Goal: Check status: Check status

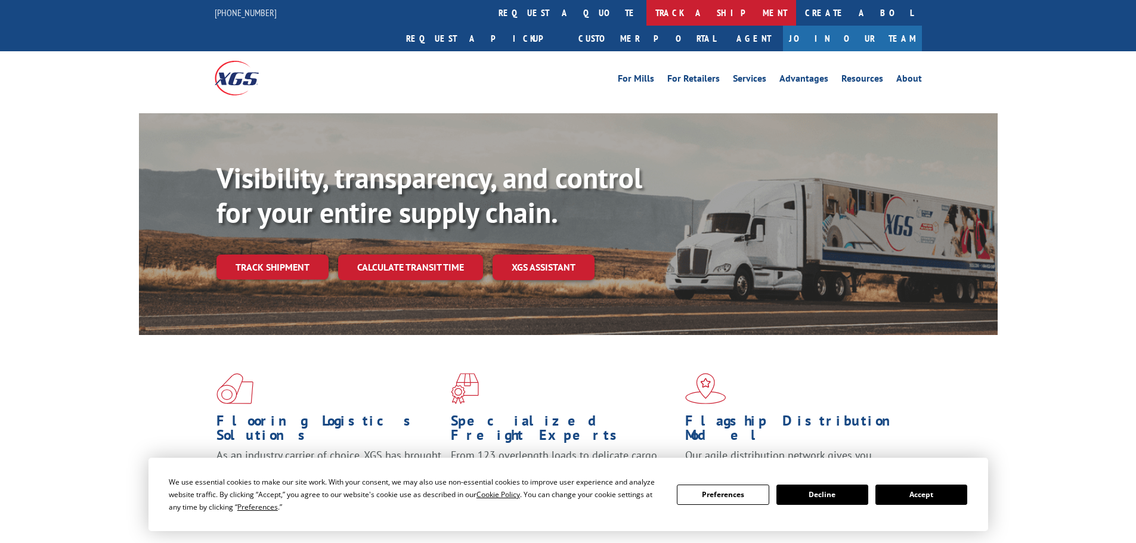
click at [647, 13] on link "track a shipment" at bounding box center [722, 13] width 150 height 26
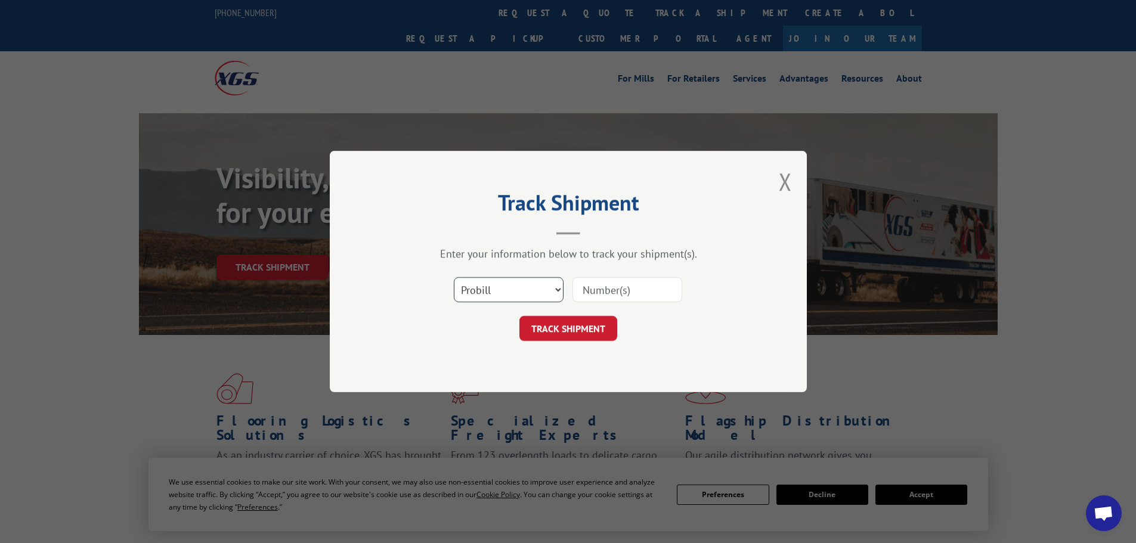
click at [510, 287] on select "Select category... Probill BOL PO" at bounding box center [509, 289] width 110 height 25
select select "bol"
click at [454, 277] on select "Select category... Probill BOL PO" at bounding box center [509, 289] width 110 height 25
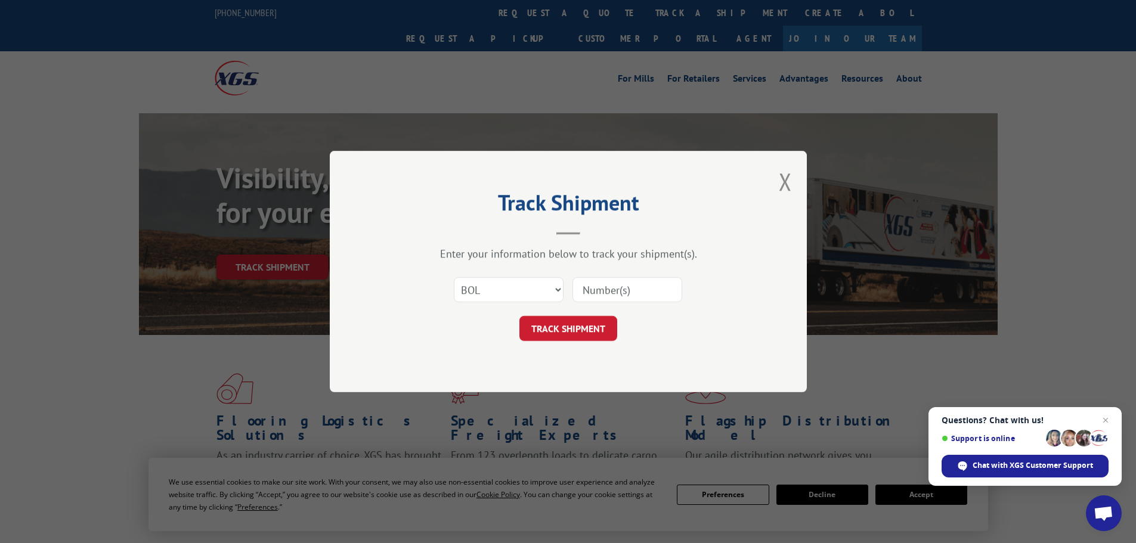
click at [599, 282] on input at bounding box center [628, 289] width 110 height 25
paste input "0087146885"
type input "0087146885"
click at [576, 326] on button "TRACK SHIPMENT" at bounding box center [569, 328] width 98 height 25
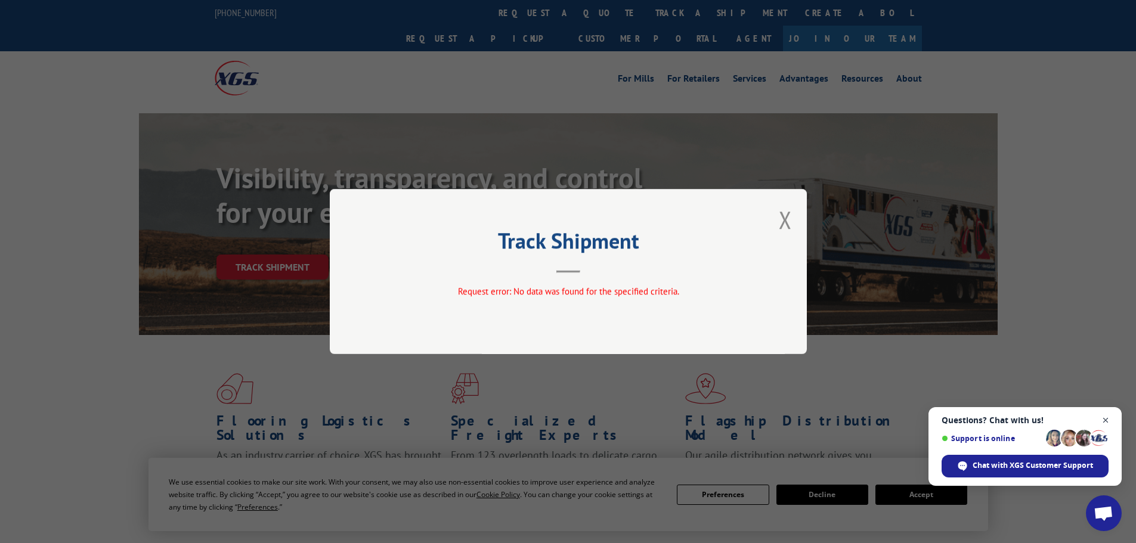
click at [1104, 421] on span "Open chat" at bounding box center [1106, 420] width 15 height 15
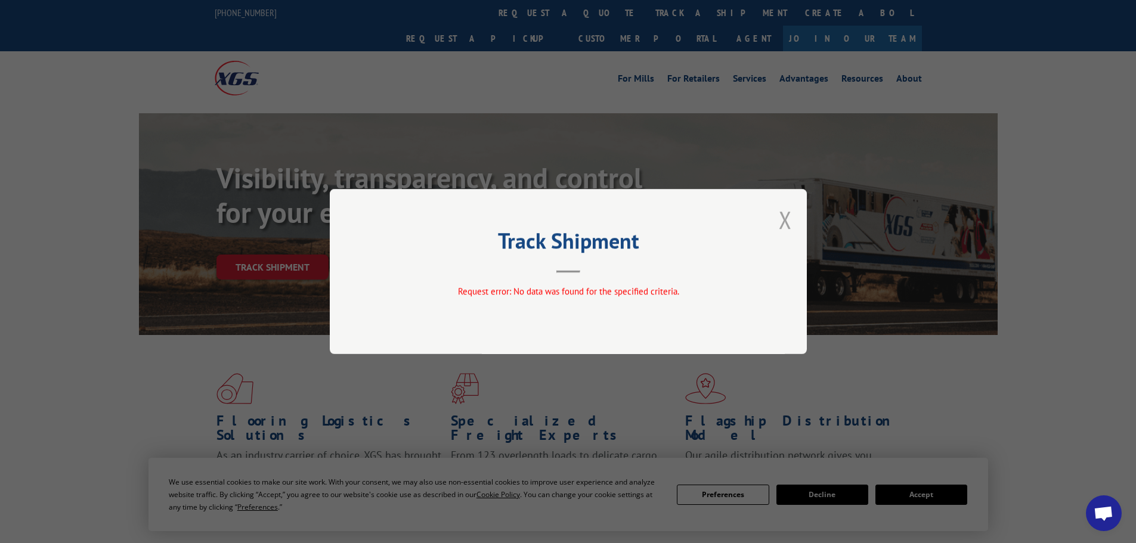
click at [789, 222] on button "Close modal" at bounding box center [785, 220] width 13 height 32
